Goal: Task Accomplishment & Management: Use online tool/utility

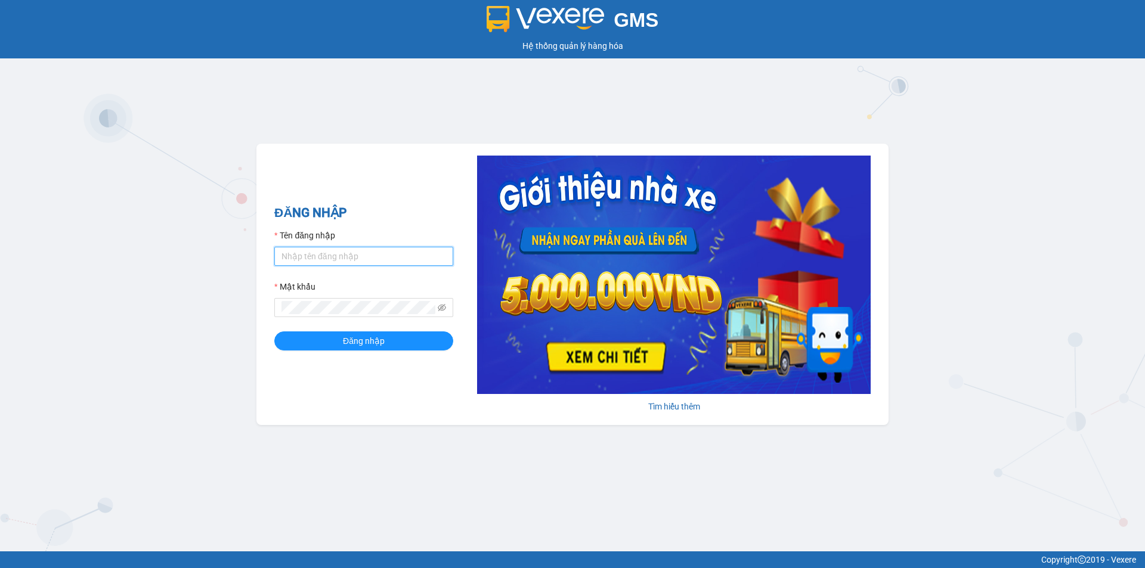
click at [366, 264] on input "Tên đăng nhập" at bounding box center [363, 256] width 179 height 19
type input "hokimthao.phongphu"
click at [372, 342] on span "Đăng nhập" at bounding box center [364, 341] width 42 height 13
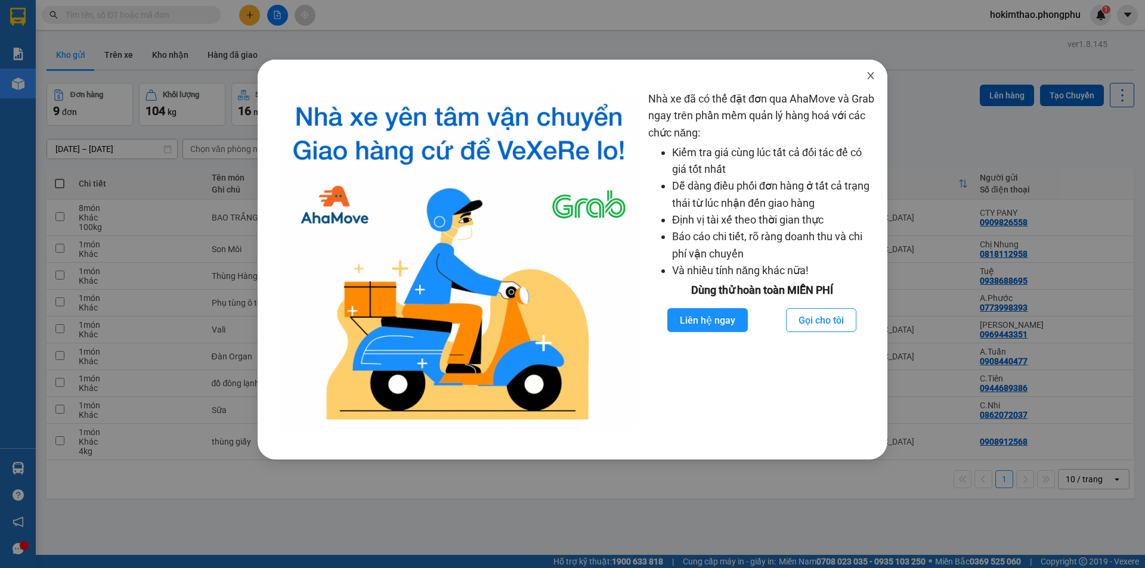
click at [868, 76] on icon "close" at bounding box center [871, 76] width 10 height 10
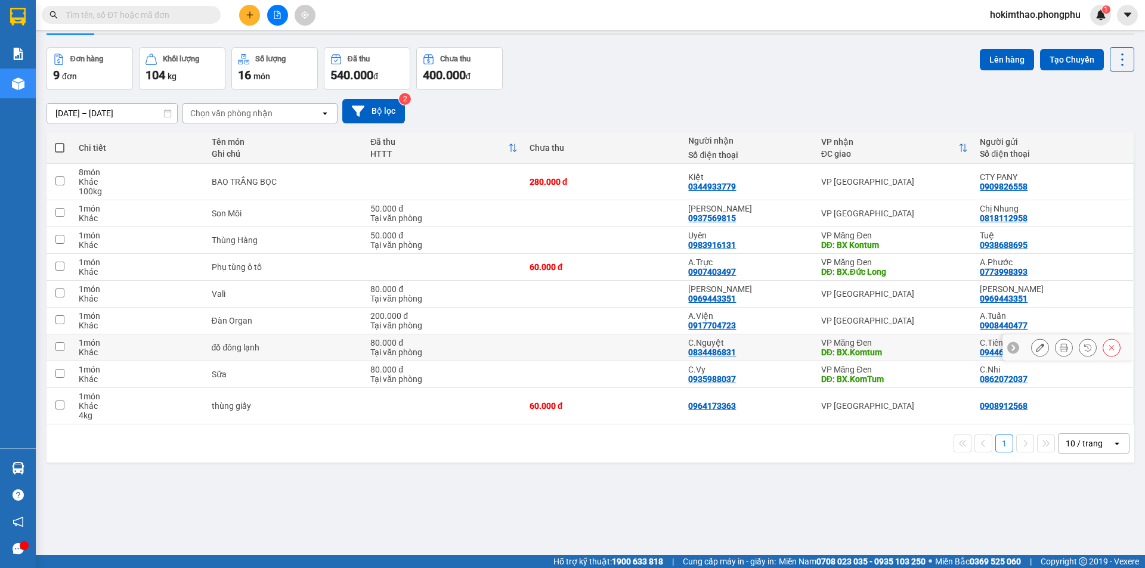
scroll to position [55, 0]
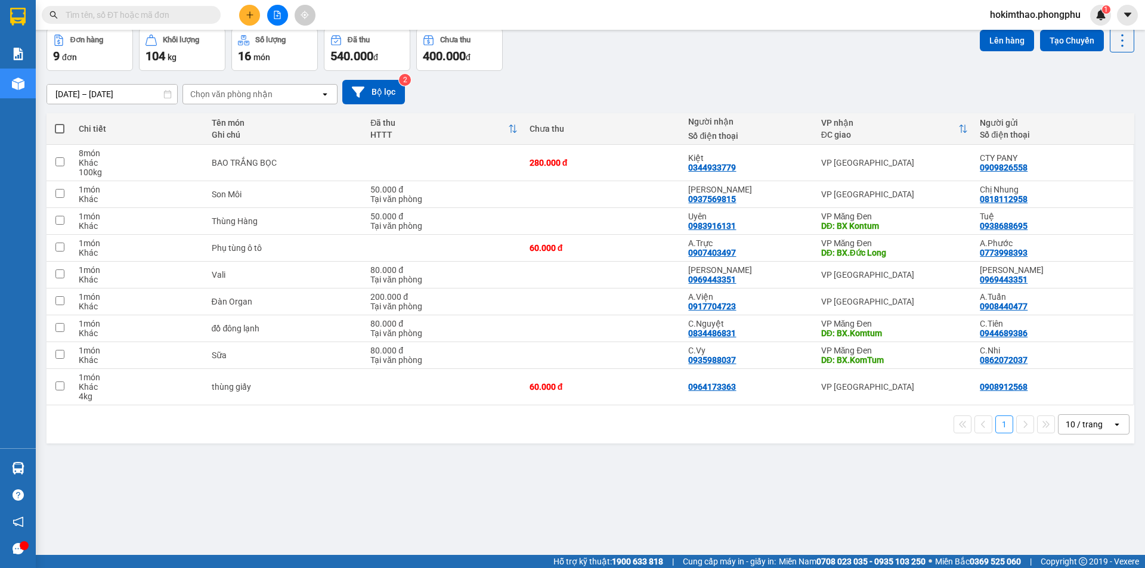
click at [322, 93] on icon "open" at bounding box center [325, 94] width 10 height 10
click at [247, 490] on div "ver 1.8.145 Kho gửi Trên xe Kho nhận Hàng đã giao Đơn hàng 9 đơn Khối lượng 104…" at bounding box center [590, 265] width 1097 height 568
